Goal: Task Accomplishment & Management: Manage account settings

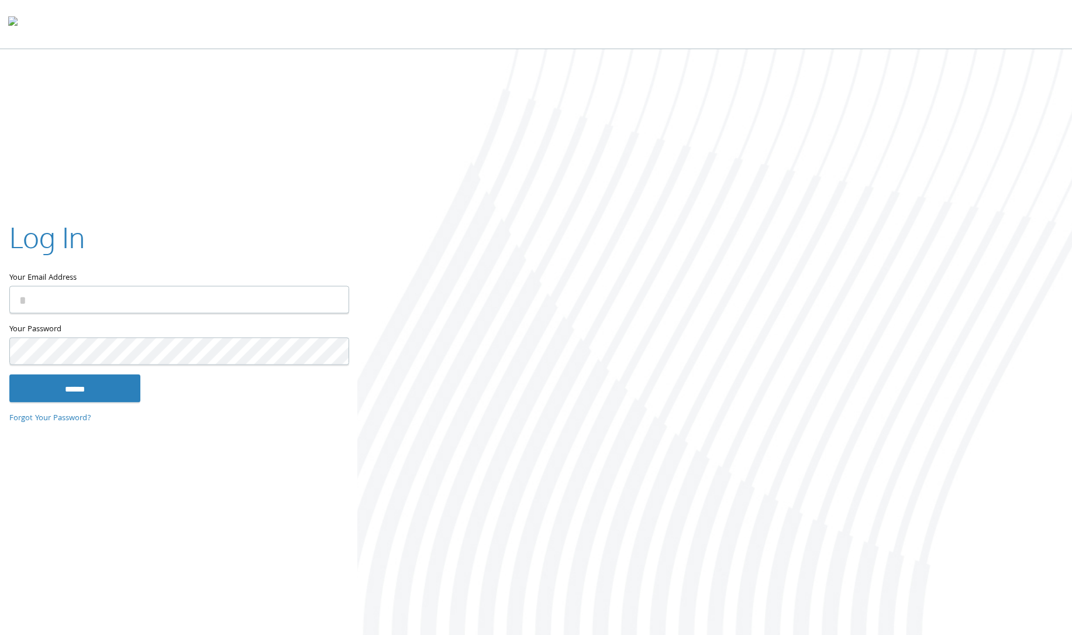
click at [156, 301] on input "Your Email Address" at bounding box center [179, 298] width 340 height 27
click at [115, 375] on input "******" at bounding box center [74, 388] width 131 height 28
type input "**********"
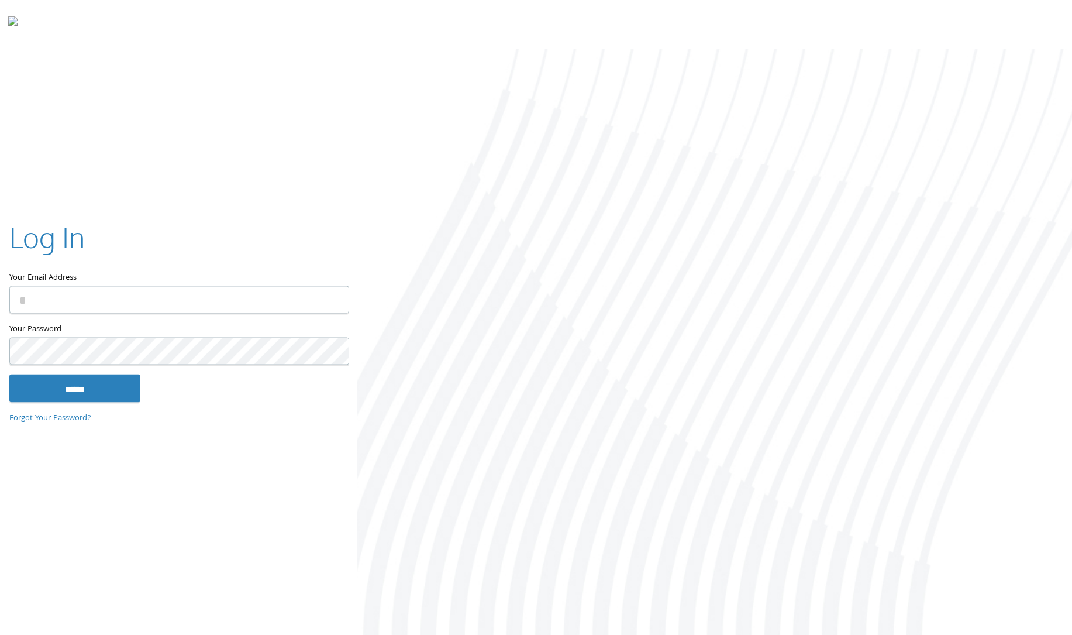
type input "**********"
